Goal: Task Accomplishment & Management: Manage account settings

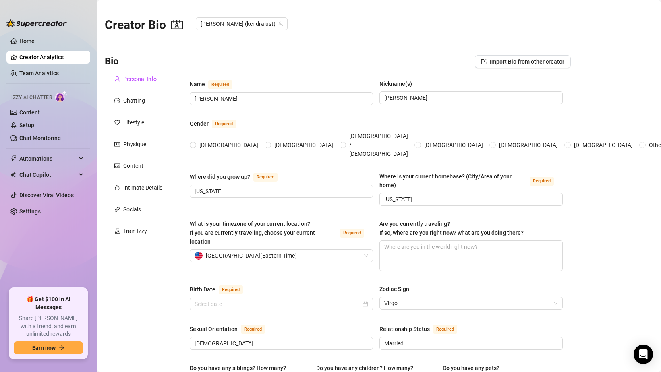
radio input "true"
type input "[DATE]"
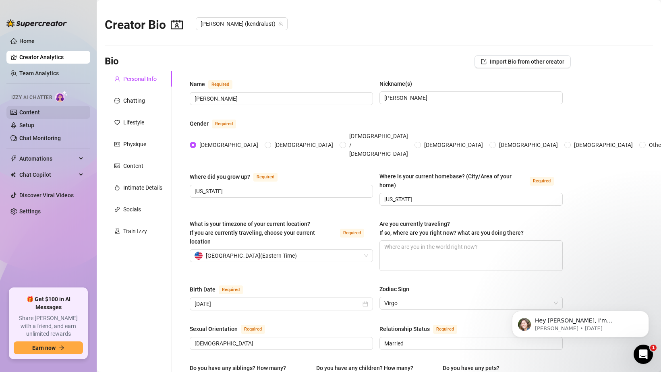
click at [32, 110] on link "Content" at bounding box center [29, 112] width 21 height 6
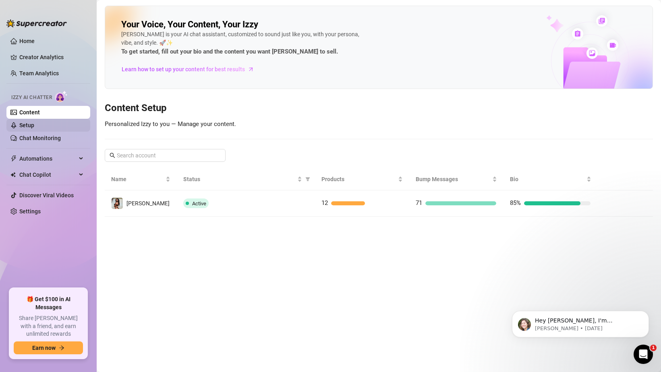
click at [34, 128] on link "Setup" at bounding box center [26, 125] width 15 height 6
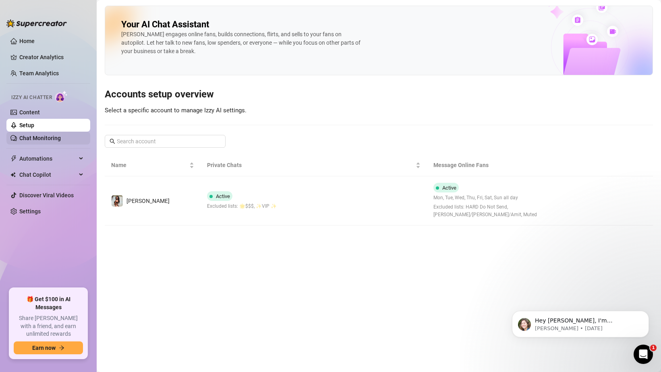
click at [46, 141] on link "Chat Monitoring" at bounding box center [39, 138] width 41 height 6
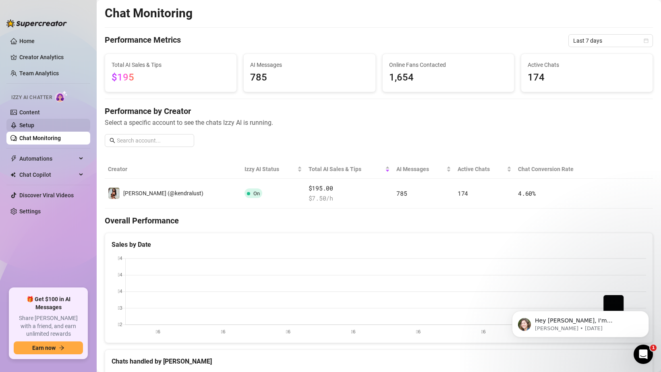
click at [34, 122] on link "Setup" at bounding box center [26, 125] width 15 height 6
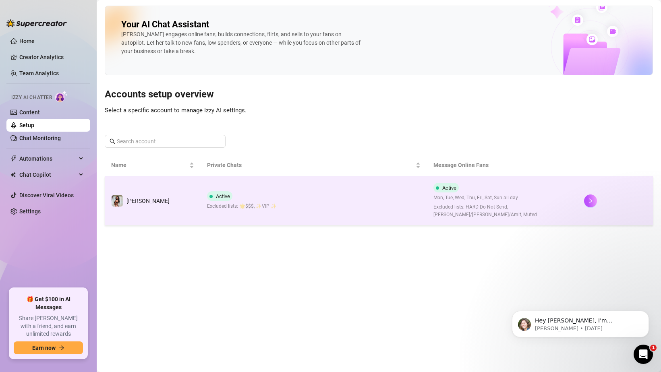
click at [251, 208] on td "Active Excluded lists: 🌟️$$$, ✨VIP ✨" at bounding box center [314, 200] width 226 height 49
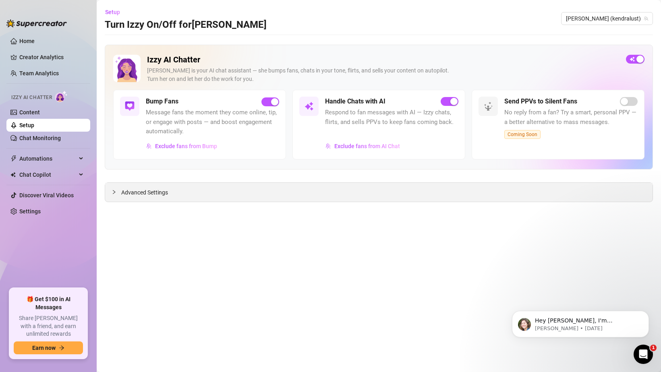
click at [244, 201] on div "Advanced Settings" at bounding box center [378, 192] width 547 height 19
click at [234, 188] on div "Advanced Settings" at bounding box center [378, 192] width 547 height 19
click at [169, 189] on div "Advanced Settings" at bounding box center [378, 192] width 547 height 19
click at [385, 145] on span "Exclude fans from AI Chat" at bounding box center [367, 146] width 66 height 6
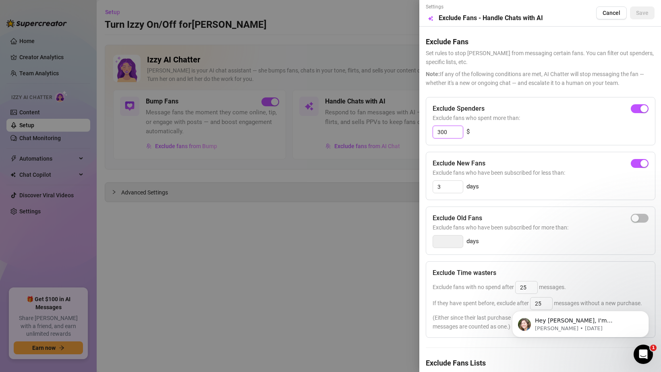
drag, startPoint x: 454, startPoint y: 133, endPoint x: 420, endPoint y: 132, distance: 34.2
click at [420, 132] on div "Settings Preview Exclude Fans - Handle Chats with AI Cancel Save Exclude Fans S…" at bounding box center [540, 186] width 242 height 372
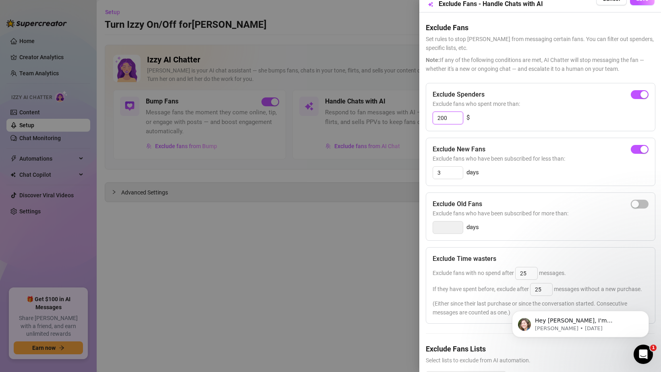
scroll to position [14, 2]
type input "200"
click at [451, 172] on input "3" at bounding box center [446, 173] width 30 height 12
click at [637, 149] on div "button" at bounding box center [633, 149] width 7 height 7
type input "3"
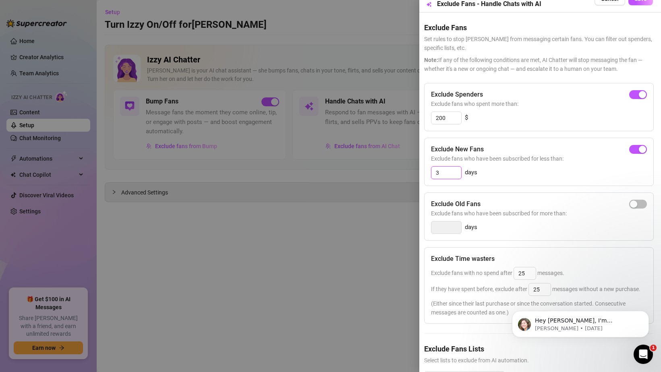
click at [447, 172] on input "3" at bounding box center [446, 173] width 30 height 12
click at [632, 146] on div "button" at bounding box center [633, 149] width 7 height 7
click at [450, 169] on input "3" at bounding box center [446, 173] width 30 height 12
click at [449, 169] on input "3" at bounding box center [446, 173] width 30 height 12
type input "5"
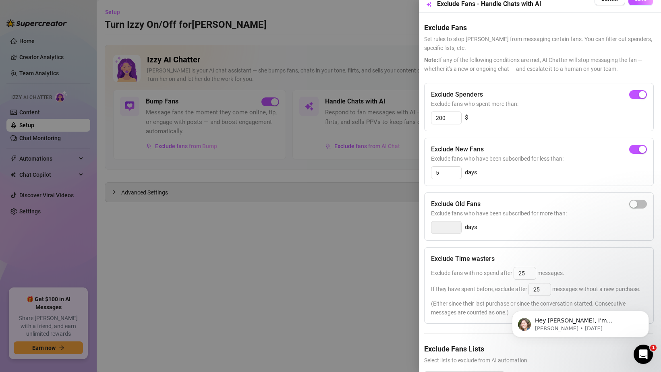
click at [520, 206] on div "Exclude Old Fans" at bounding box center [539, 204] width 216 height 10
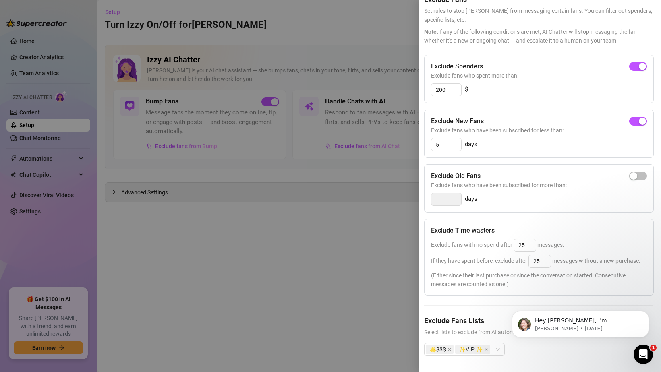
scroll to position [42, 1]
click at [527, 242] on input "25" at bounding box center [525, 245] width 22 height 12
click at [527, 243] on input "25" at bounding box center [525, 245] width 22 height 12
type input "25"
click at [554, 233] on div "Exclude Time wasters" at bounding box center [539, 231] width 216 height 10
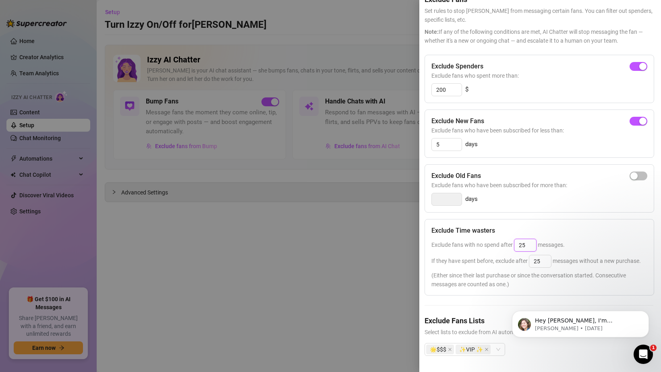
click at [531, 246] on input "25" at bounding box center [525, 245] width 22 height 12
click at [541, 221] on div "Exclude Time wasters Exclude fans with no spend after 25 messages. If they have…" at bounding box center [540, 257] width 230 height 77
drag, startPoint x: 541, startPoint y: 261, endPoint x: 522, endPoint y: 260, distance: 18.9
click at [522, 261] on span "If they have spent before, exclude after 25 messages without a new purchase." at bounding box center [535, 261] width 209 height 6
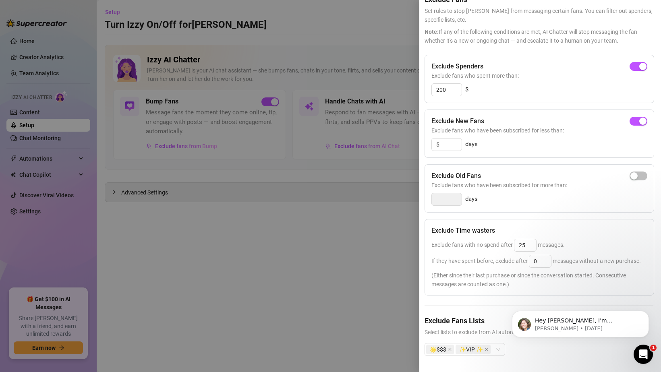
type input "25"
click at [543, 239] on div "Exclude fans with no spend after 25 messages." at bounding box center [539, 245] width 216 height 13
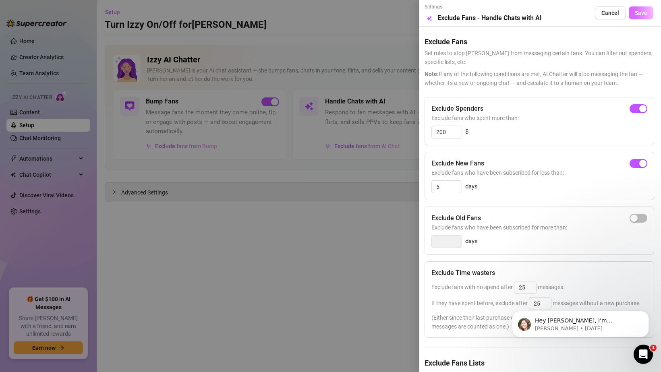
click at [645, 8] on button "Save" at bounding box center [641, 12] width 25 height 13
